Goal: Information Seeking & Learning: Understand process/instructions

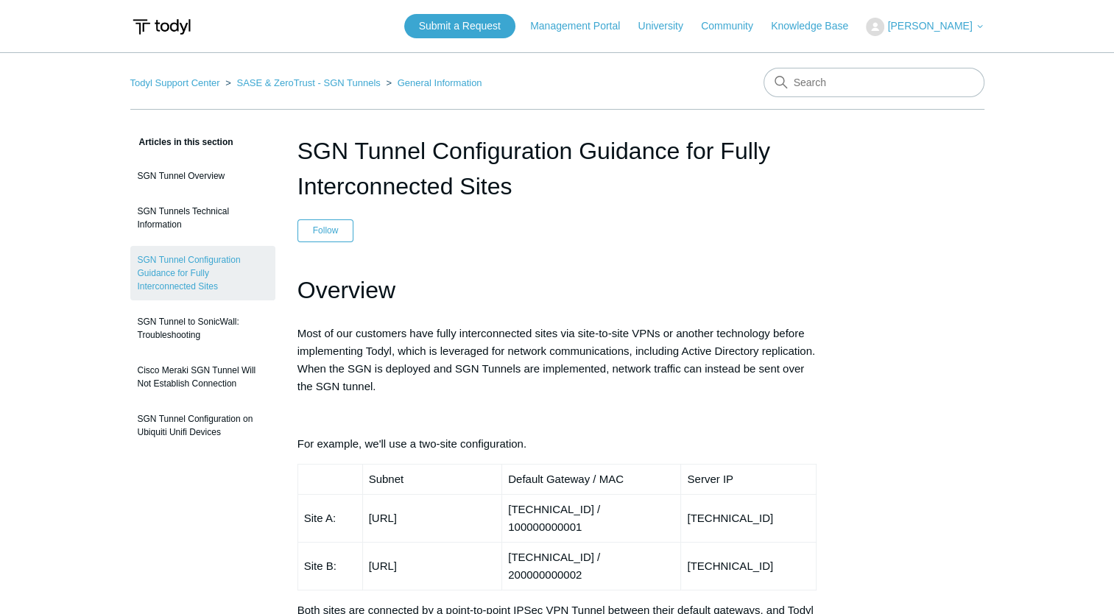
drag, startPoint x: 297, startPoint y: 152, endPoint x: 335, endPoint y: 277, distance: 130.1
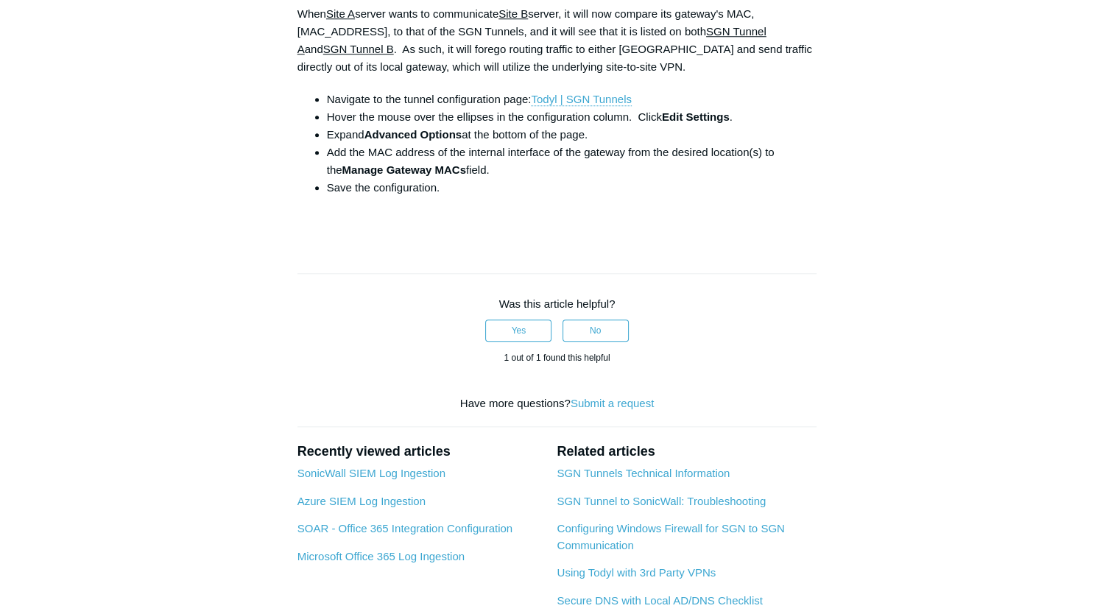
scroll to position [1534, 0]
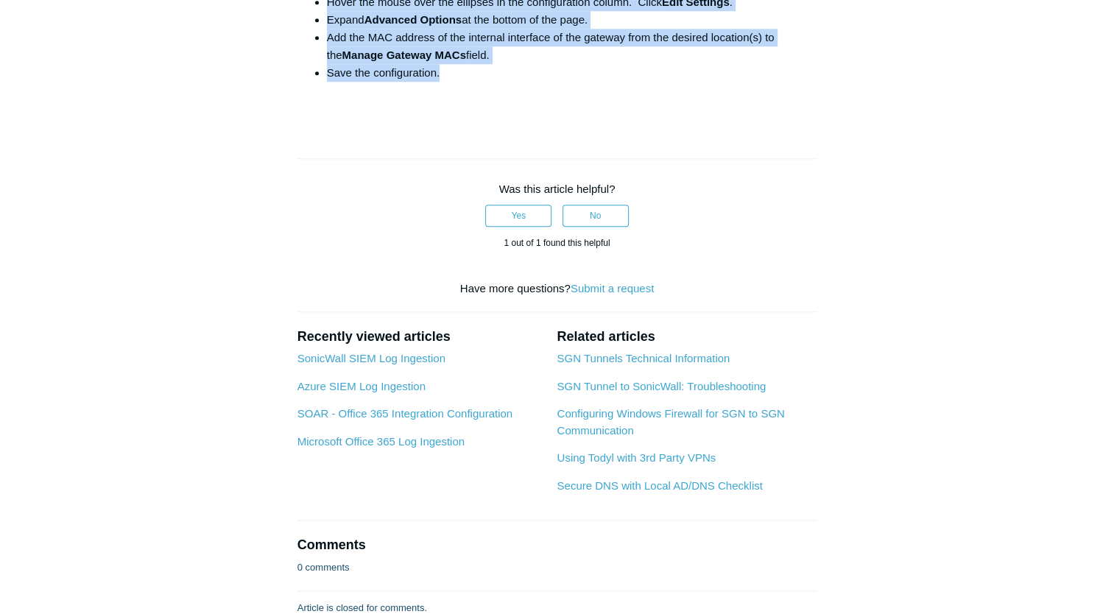
drag, startPoint x: 335, startPoint y: 277, endPoint x: 815, endPoint y: 43, distance: 534.5
copy article "LOR Ipsumd Sitametconsec Adipisci eli Seddo Eiusmodtempori Utlab Etdolo Mag ali…"
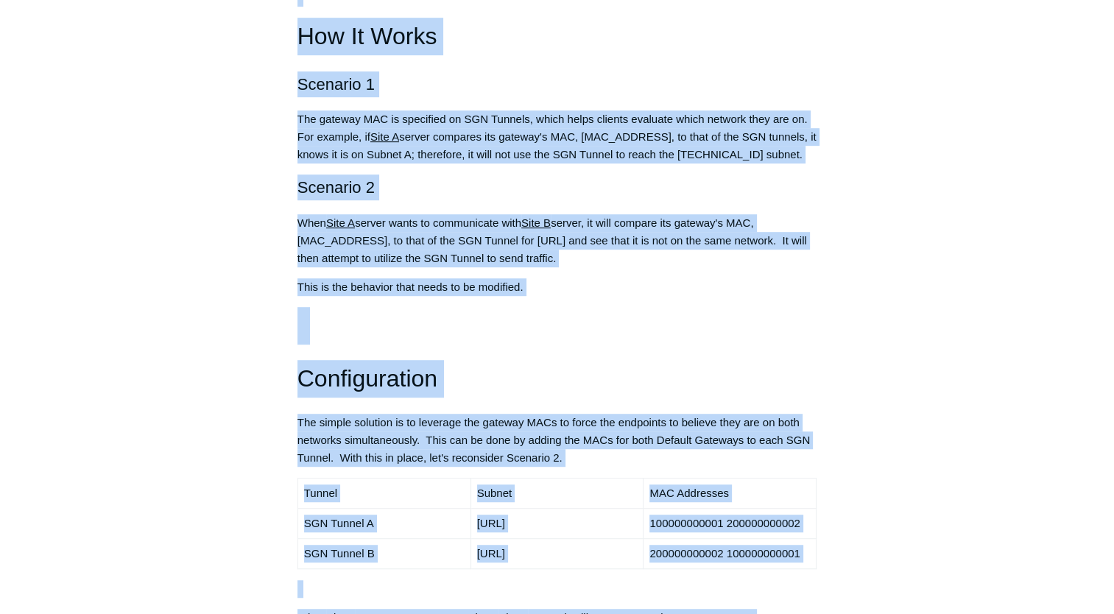
scroll to position [0, 0]
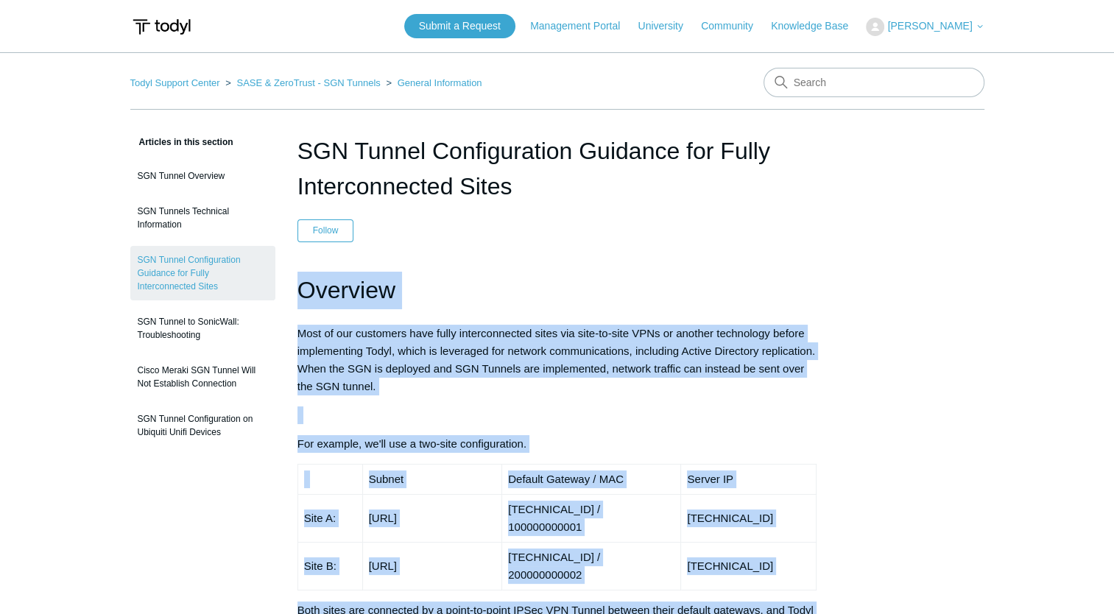
drag, startPoint x: 445, startPoint y: 38, endPoint x: 294, endPoint y: 296, distance: 298.1
copy div "Loremips Dolo si ame consectet adip elits doeiusmodtempo incid utl etdo-ma-aliq…"
click at [331, 285] on h1 "Overview" at bounding box center [557, 291] width 520 height 38
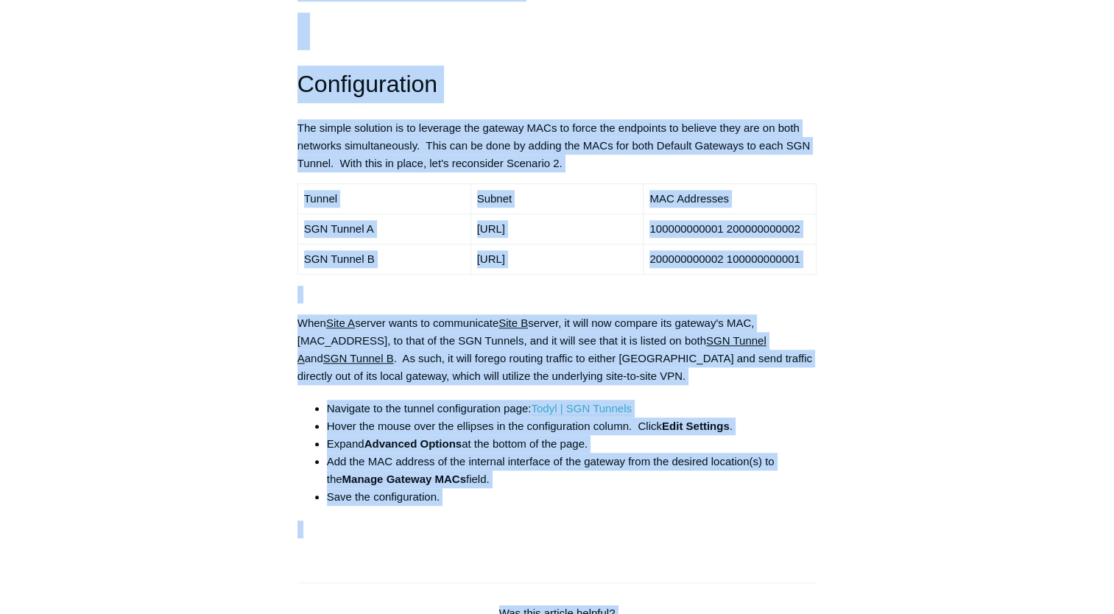
scroll to position [1216, 0]
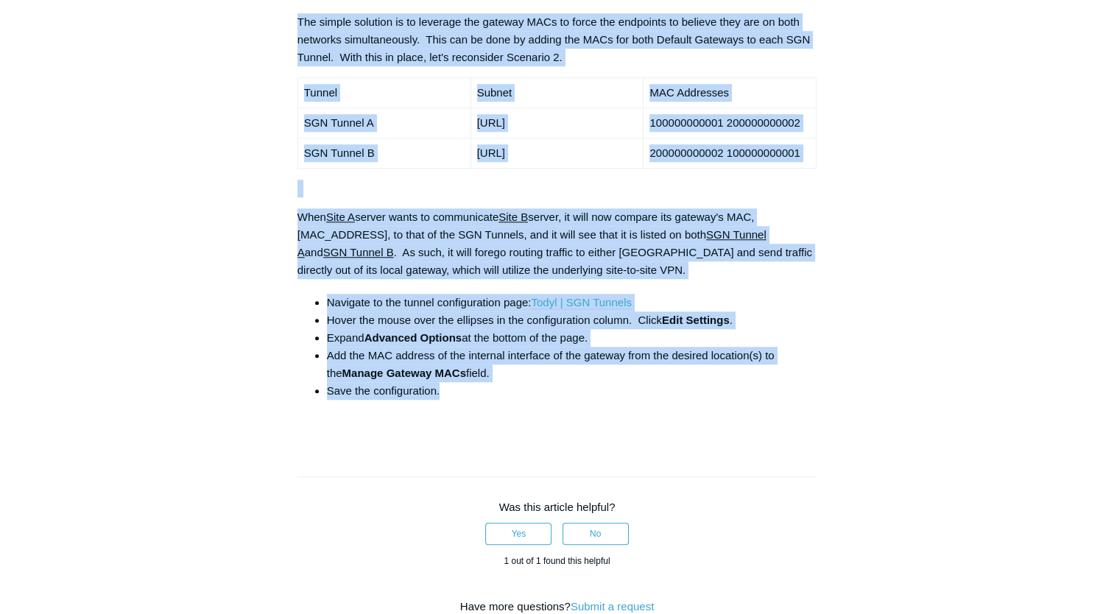
drag, startPoint x: 296, startPoint y: 287, endPoint x: 459, endPoint y: 352, distance: 175.8
drag, startPoint x: 459, startPoint y: 352, endPoint x: 392, endPoint y: 300, distance: 85.1
copy div "Loremips Dolo si ame consectet adip elits doeiusmodtempo incid utl etdo-ma-aliq…"
